Goal: Information Seeking & Learning: Learn about a topic

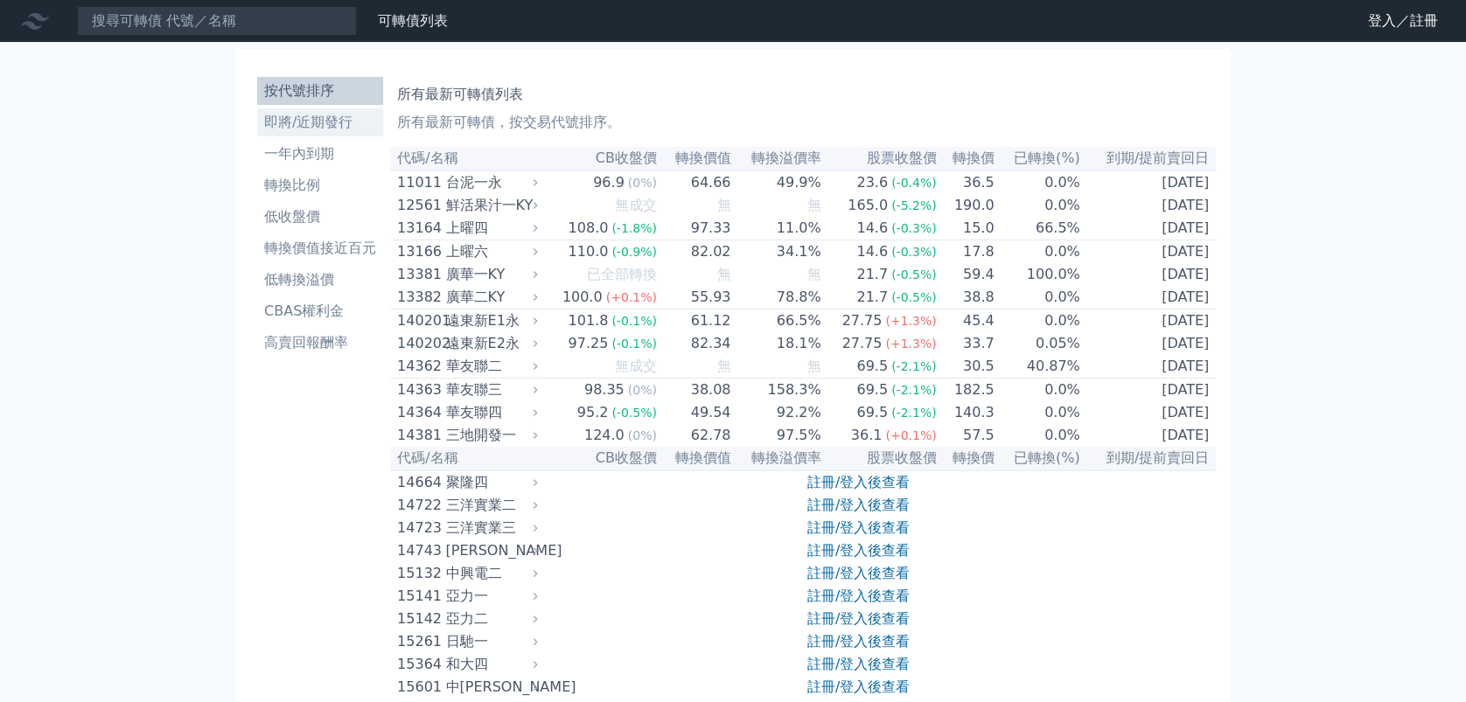
click at [304, 122] on li "即將/近期發行" at bounding box center [320, 122] width 126 height 21
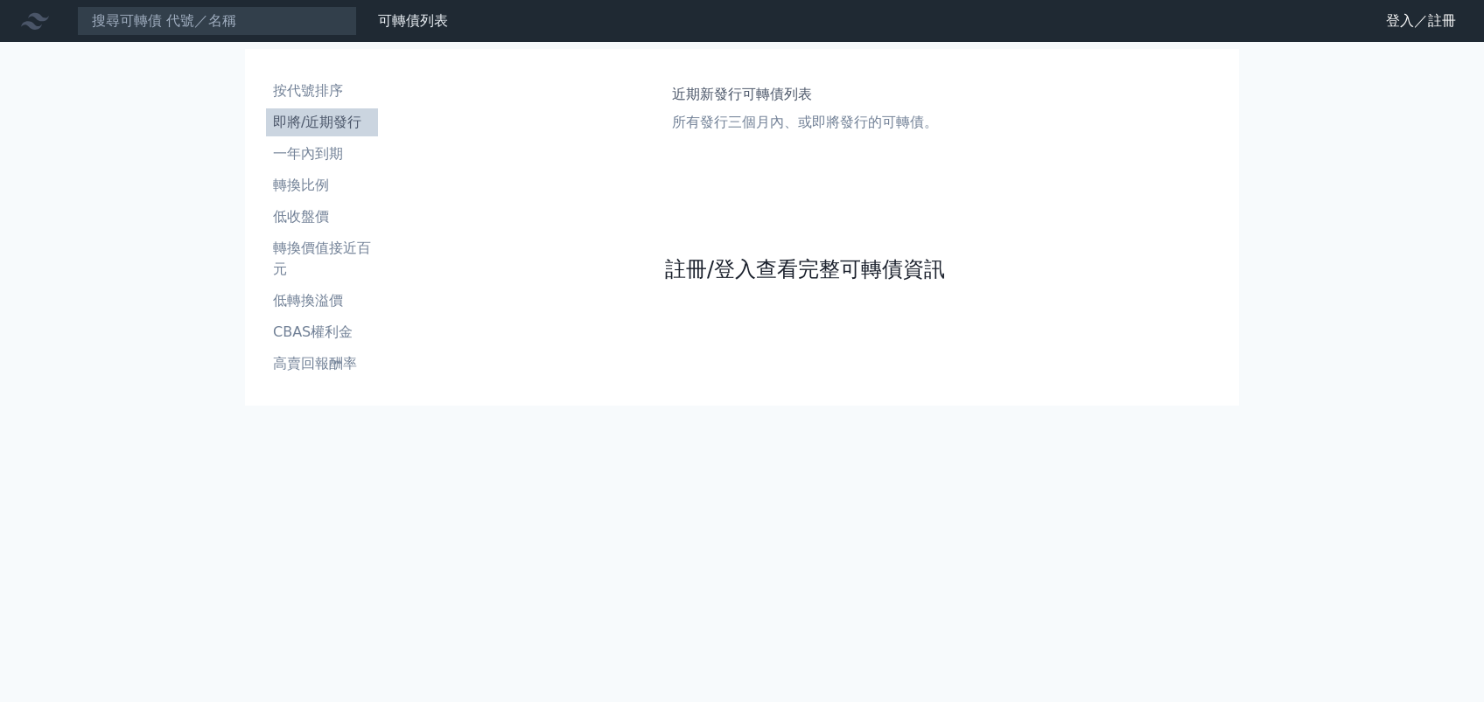
click at [800, 273] on link "註冊/登入查看完整可轉債資訊" at bounding box center [805, 269] width 280 height 28
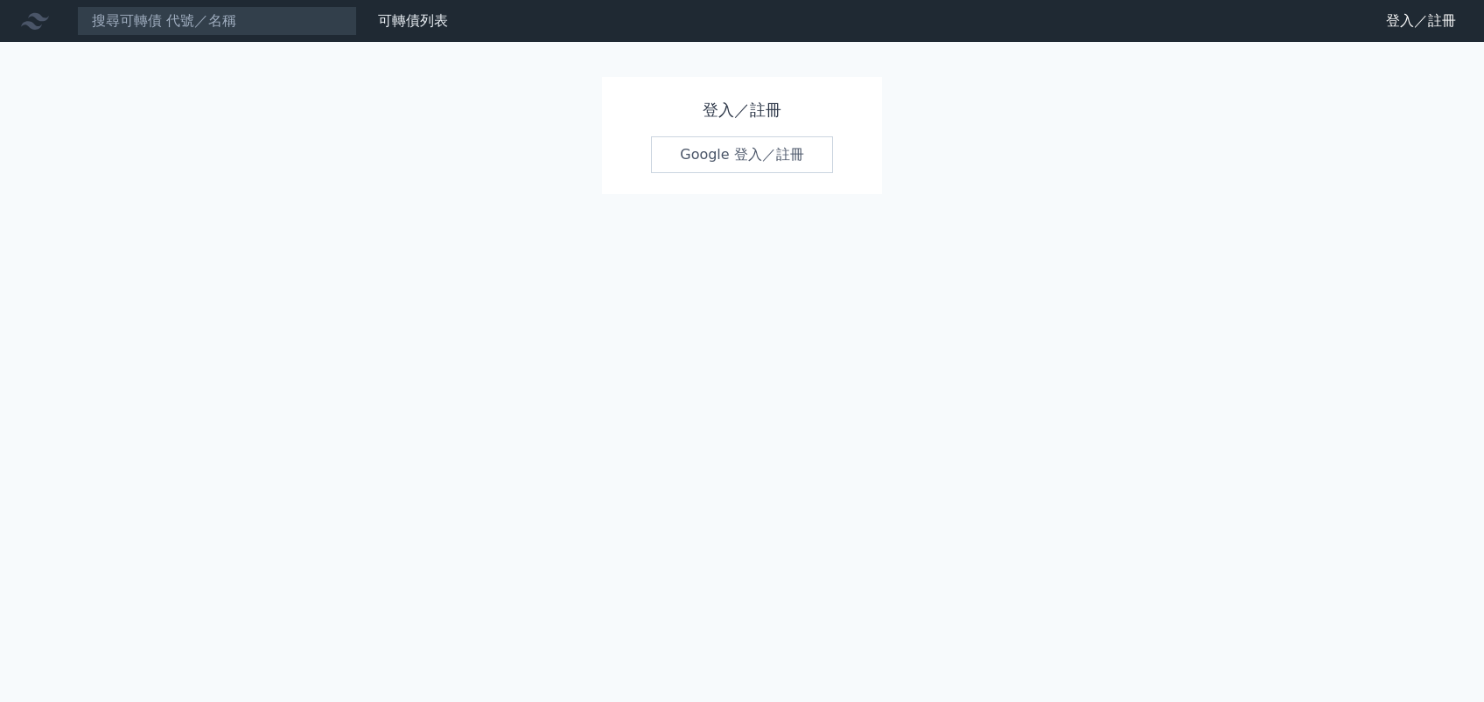
click at [751, 157] on link "Google 登入／註冊" at bounding box center [742, 154] width 182 height 37
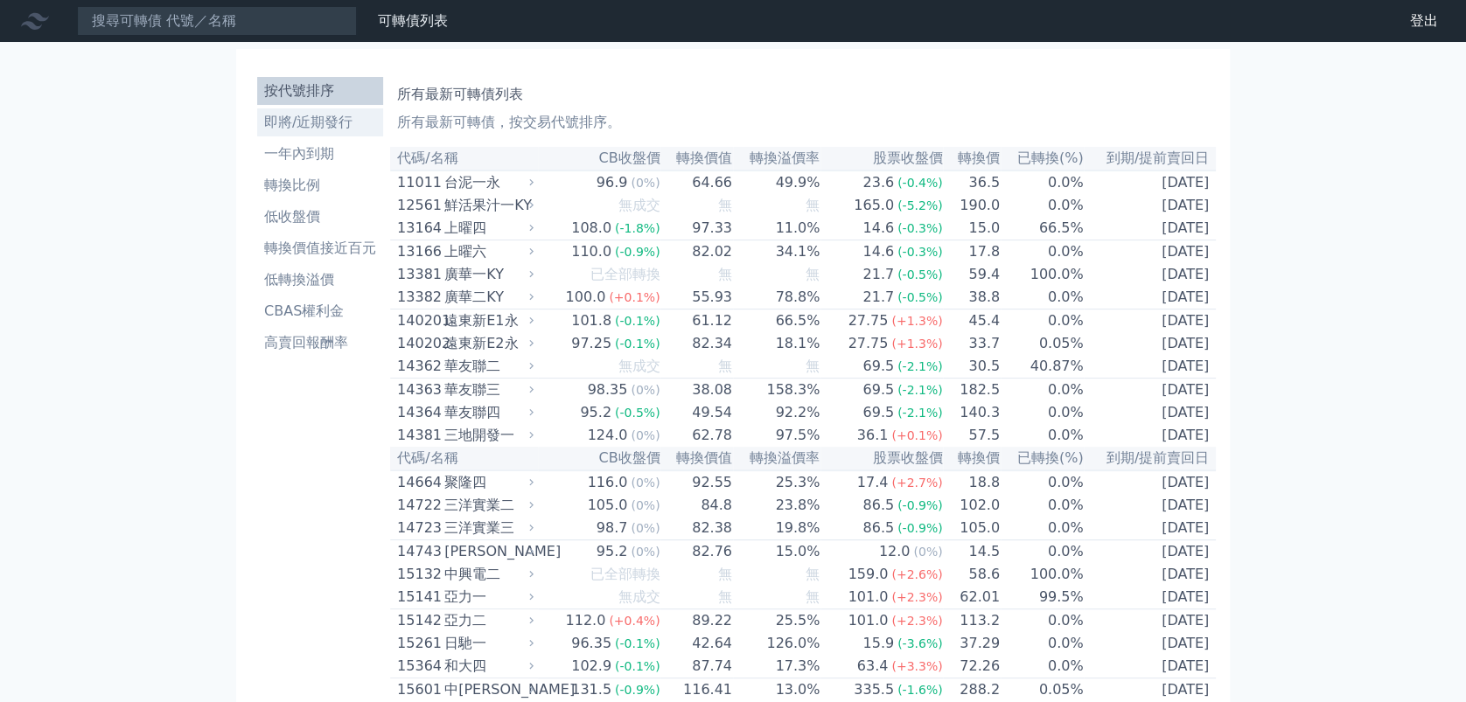
click at [303, 118] on li "即將/近期發行" at bounding box center [320, 122] width 126 height 21
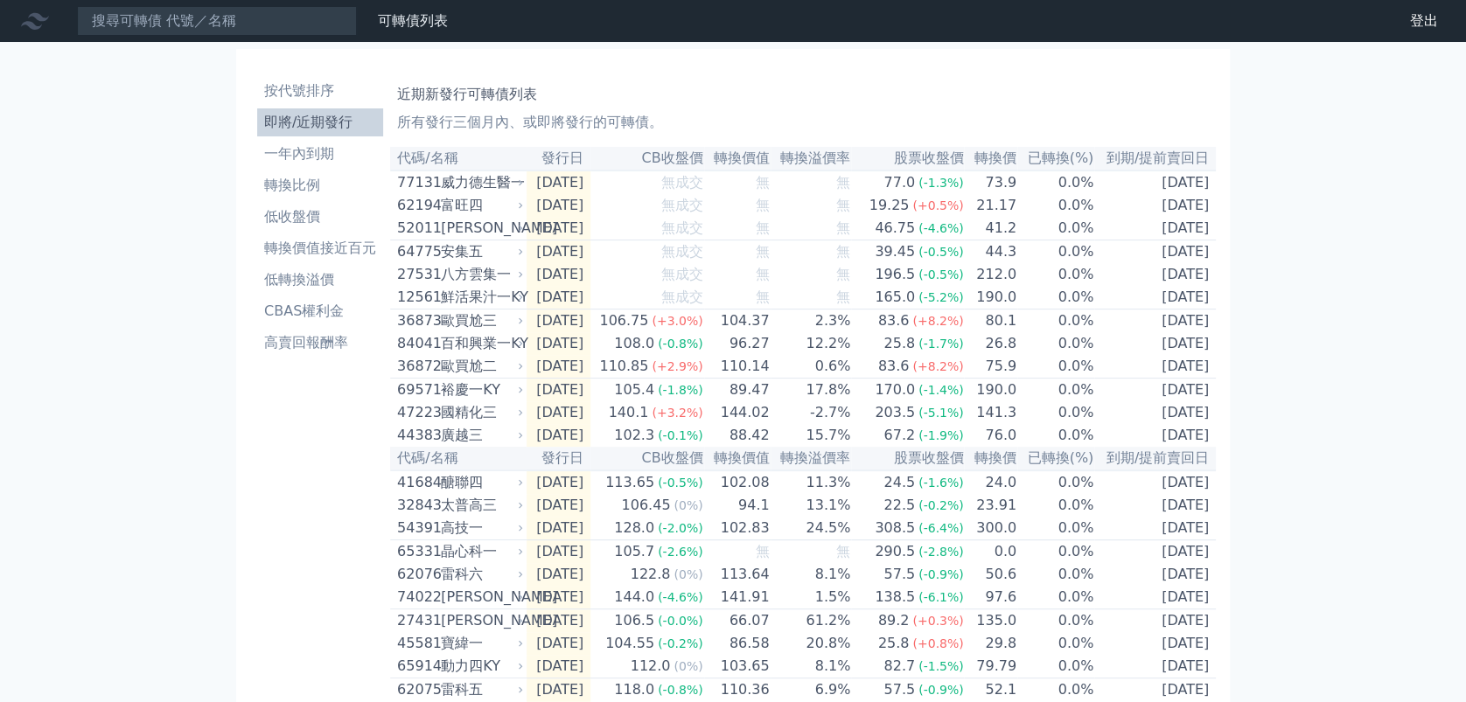
click at [331, 122] on li "即將/近期發行" at bounding box center [320, 122] width 126 height 21
click at [302, 280] on li "低轉換溢價" at bounding box center [320, 279] width 126 height 21
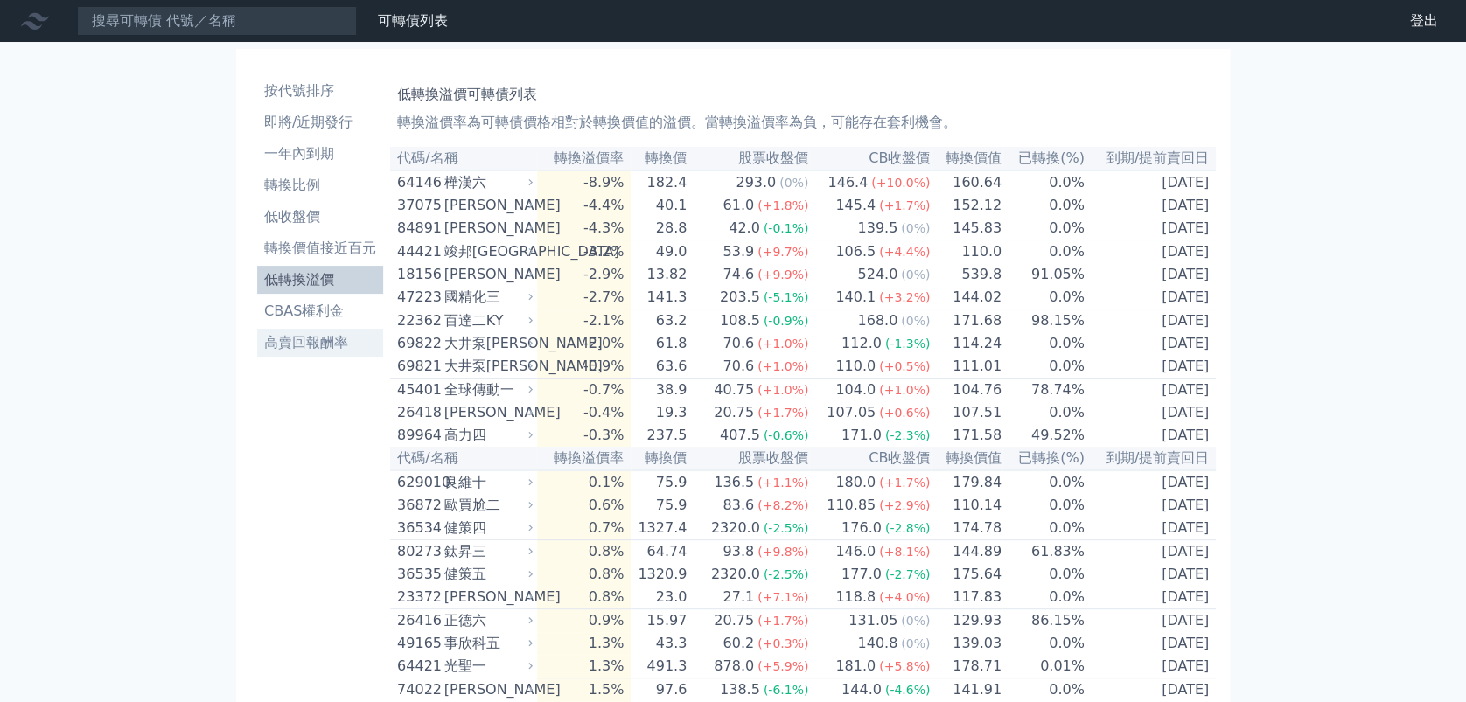
click at [304, 341] on li "高賣回報酬率" at bounding box center [320, 342] width 126 height 21
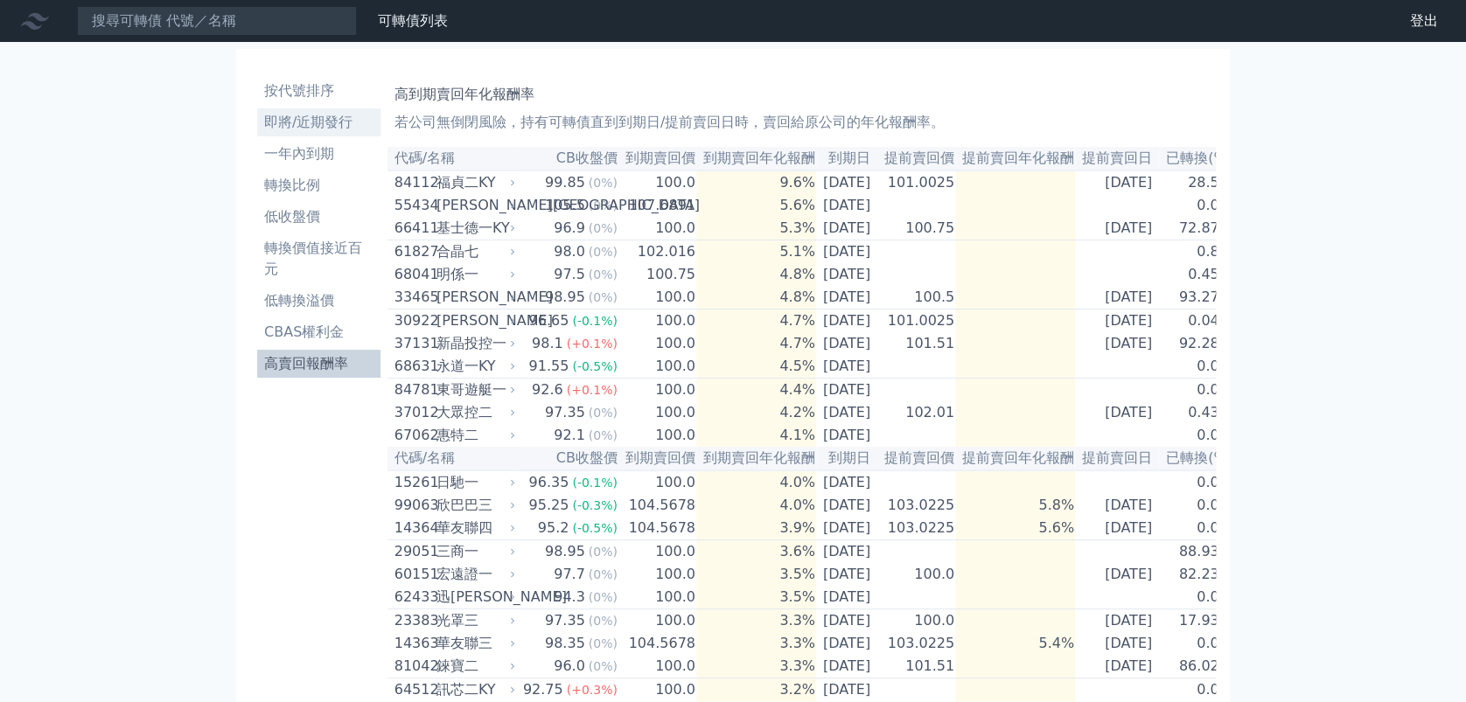
click at [290, 126] on li "即將/近期發行" at bounding box center [318, 122] width 123 height 21
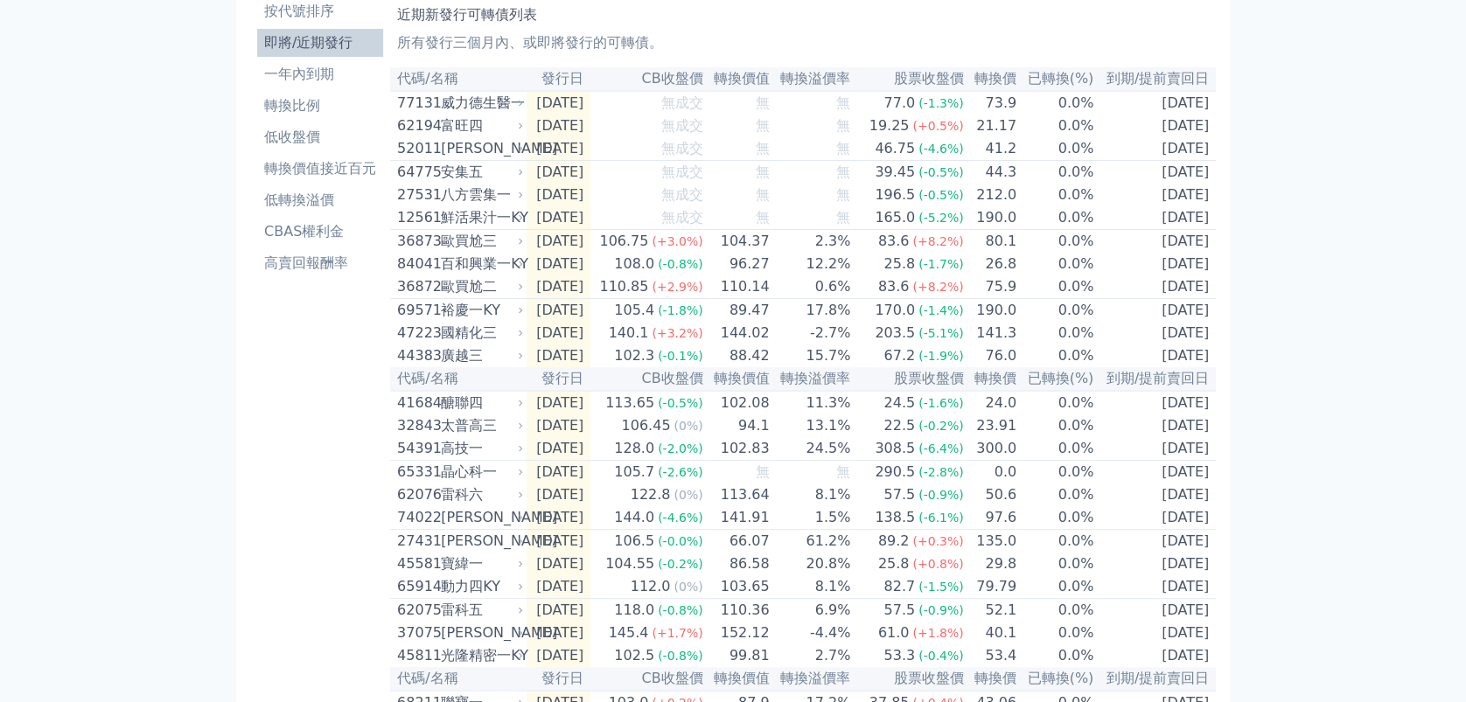
scroll to position [116, 0]
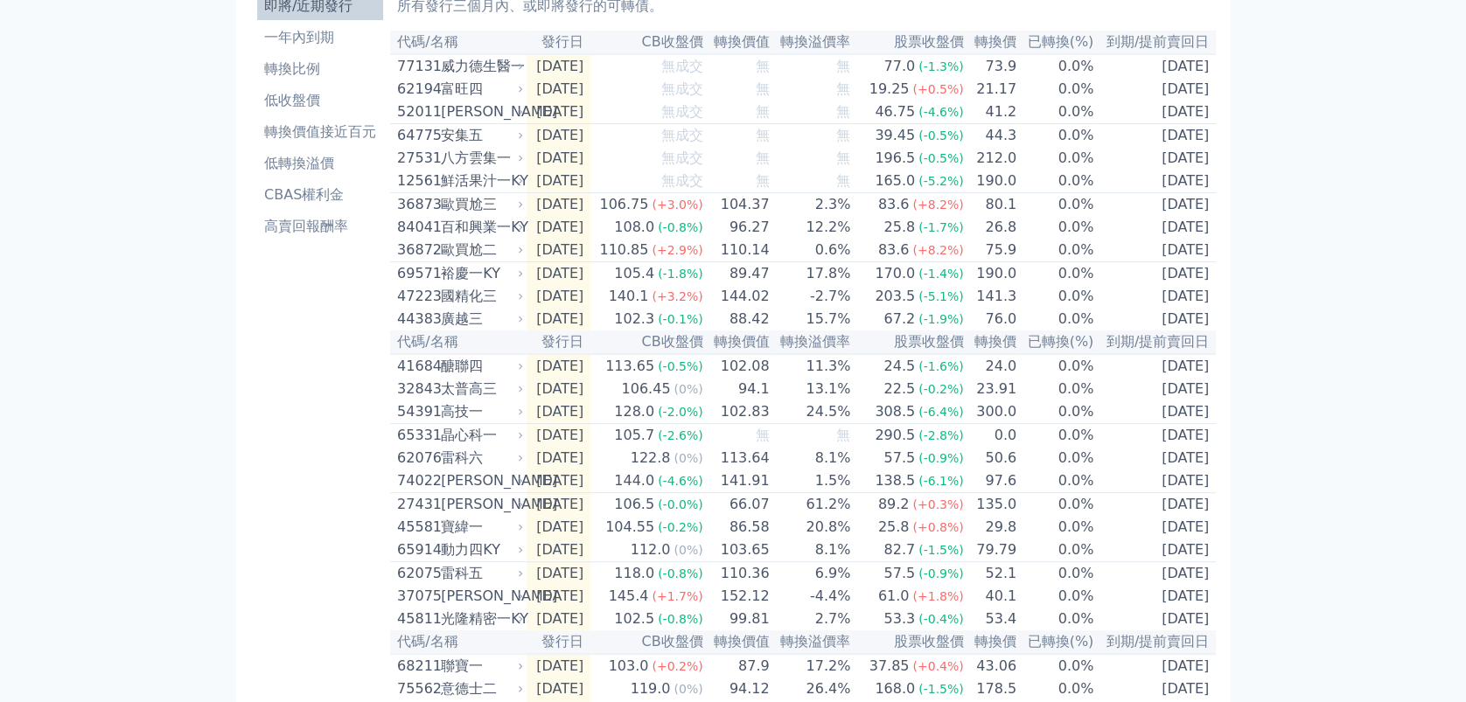
click at [1427, 352] on div "可轉債列表 財務數據 可轉債列表 財務數據 登出 登出 按代號排序 即將/近期發行 一年內到期 轉換比例 低收盤價 轉換價值接近百元 低轉換溢價" at bounding box center [733, 468] width 1466 height 1168
click at [298, 39] on li "一年內到期" at bounding box center [320, 37] width 126 height 21
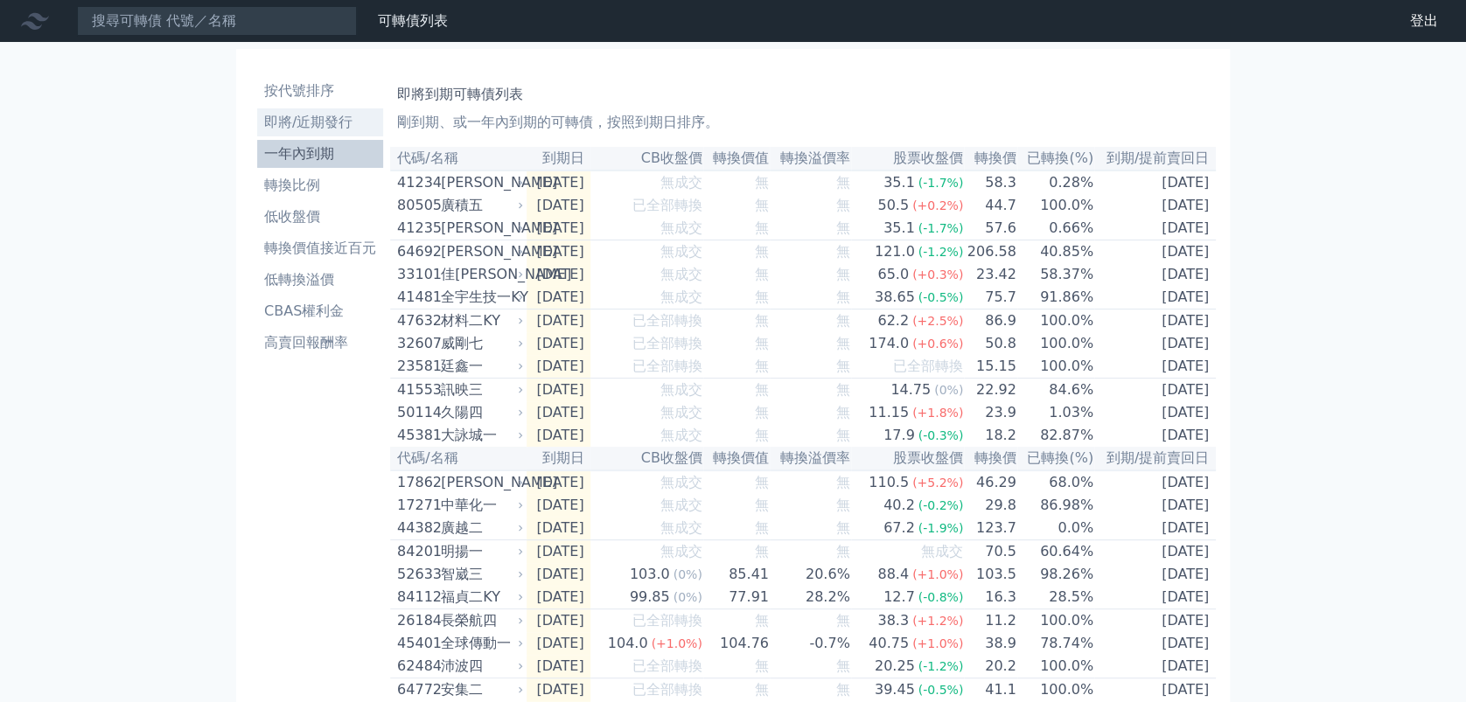
click at [332, 123] on li "即將/近期發行" at bounding box center [320, 122] width 126 height 21
